Goal: Task Accomplishment & Management: Use online tool/utility

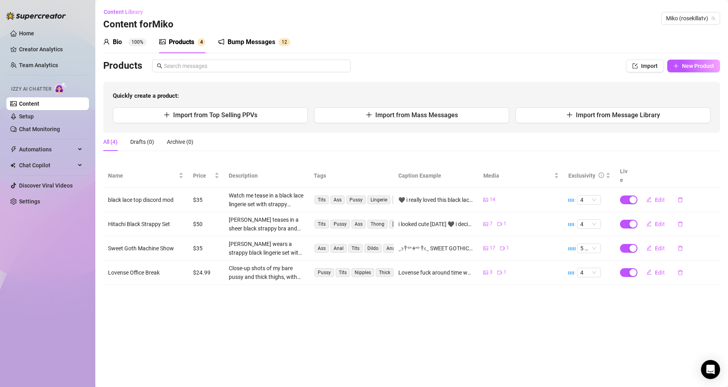
click at [263, 39] on div "Bump Messages" at bounding box center [252, 42] width 48 height 10
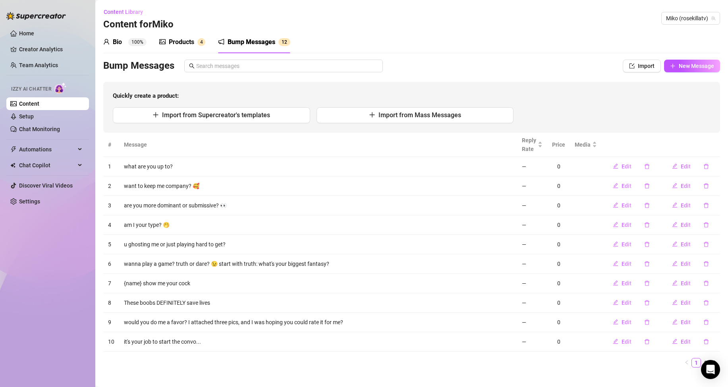
click at [192, 301] on td "These boobs DEFINITELY save lives" at bounding box center [318, 302] width 398 height 19
click at [200, 321] on td "would you do me a favor? I attached three pics, and I was hoping you could rate…" at bounding box center [318, 322] width 398 height 19
click at [194, 340] on td "it's your job to start the convo..." at bounding box center [318, 341] width 398 height 19
click at [207, 345] on td "it's your job to start the convo..." at bounding box center [318, 341] width 398 height 19
click at [182, 42] on div "Products" at bounding box center [181, 42] width 25 height 10
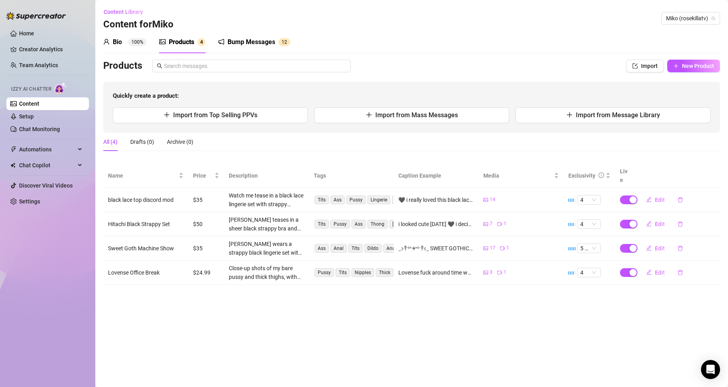
click at [248, 46] on div "Bump Messages" at bounding box center [252, 42] width 48 height 10
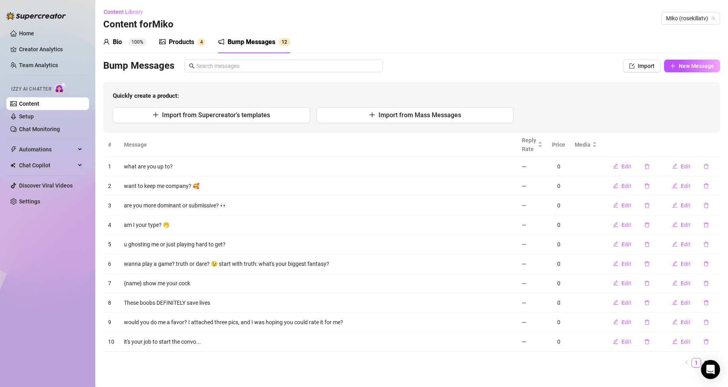
click at [171, 45] on div "Products" at bounding box center [181, 42] width 25 height 10
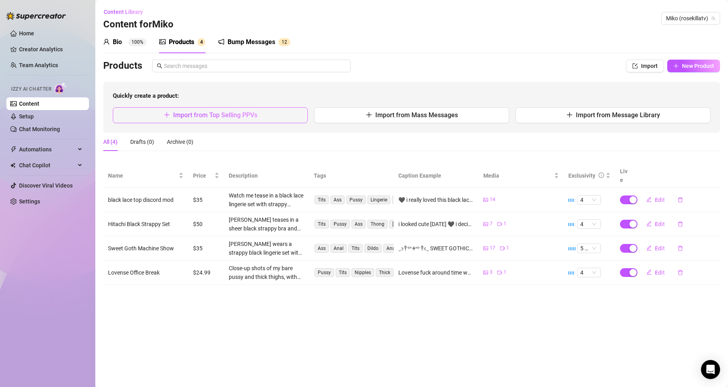
click at [271, 115] on button "Import from Top Selling PPVs" at bounding box center [210, 115] width 195 height 16
type textarea "Type your message here..."
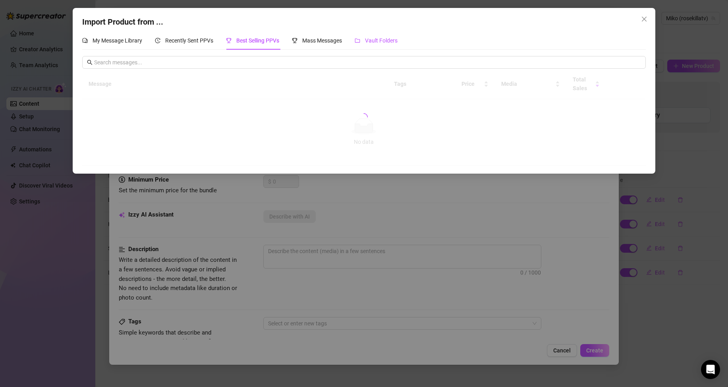
click at [368, 42] on span "Vault Folders" at bounding box center [381, 40] width 33 height 6
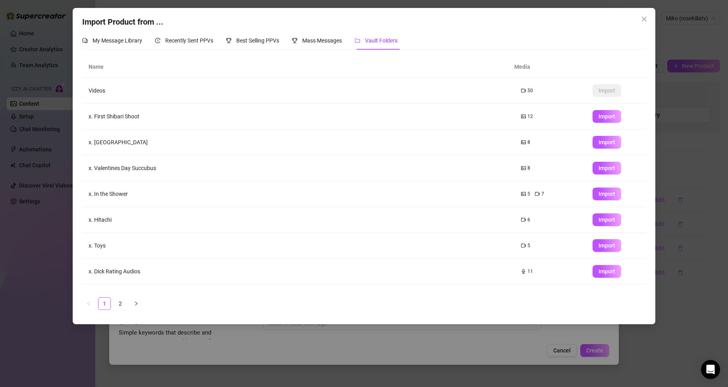
click at [19, 249] on div "Import Product from ... My Message Library Recently Sent PPVs Best Selling PPVs…" at bounding box center [364, 193] width 728 height 387
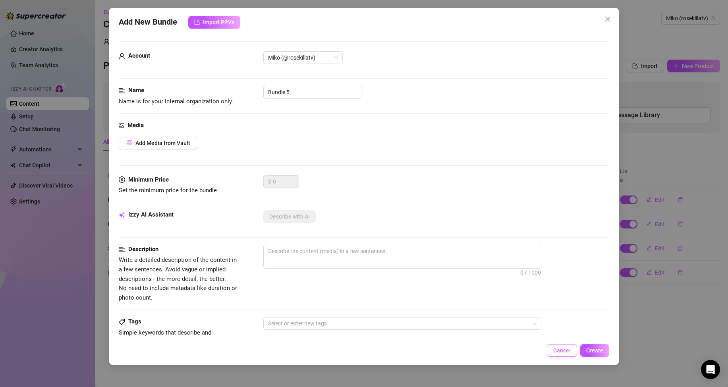
click at [556, 349] on span "Cancel" at bounding box center [561, 350] width 17 height 6
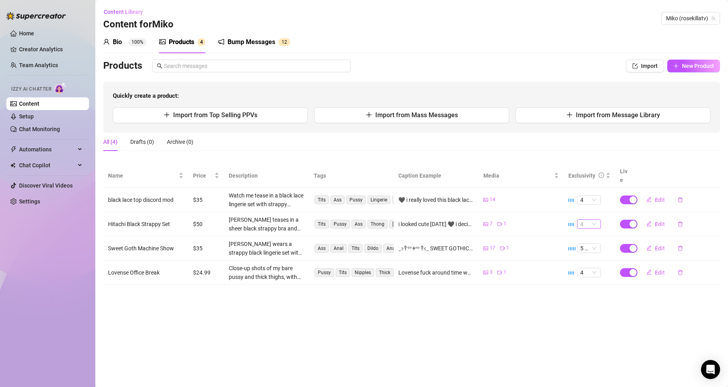
click at [590, 220] on span "4" at bounding box center [588, 224] width 17 height 9
click at [586, 277] on div "5 🔥" at bounding box center [588, 280] width 11 height 9
click at [544, 317] on main "Content Library Content for [PERSON_NAME] (rosekillatv) Bio 100% Products 4 Bum…" at bounding box center [411, 193] width 633 height 387
